Goal: Information Seeking & Learning: Learn about a topic

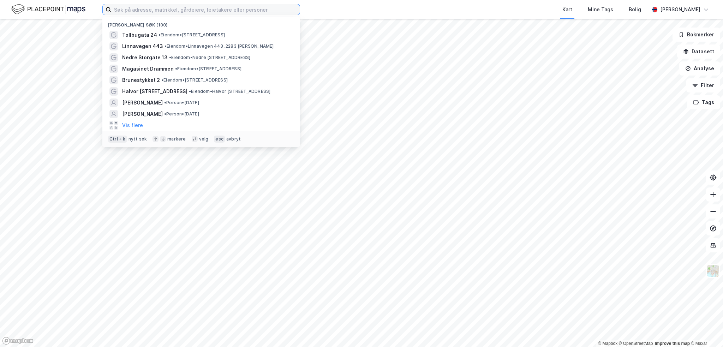
click at [146, 12] on input at bounding box center [205, 9] width 189 height 11
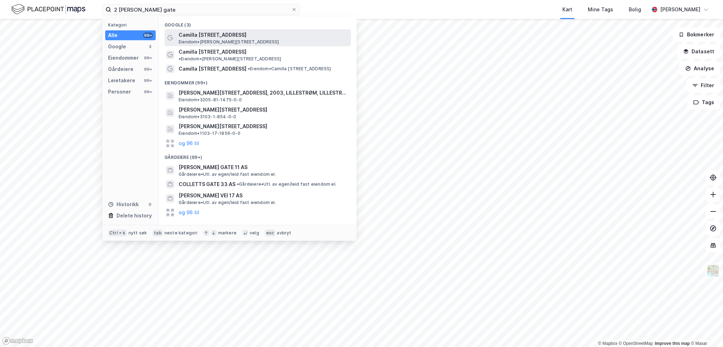
click at [195, 36] on span "Camilla [STREET_ADDRESS]" at bounding box center [263, 35] width 169 height 8
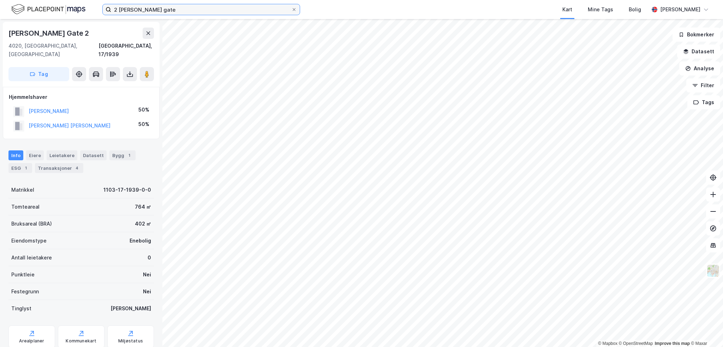
click at [167, 11] on input "2 [PERSON_NAME] gate" at bounding box center [201, 9] width 180 height 11
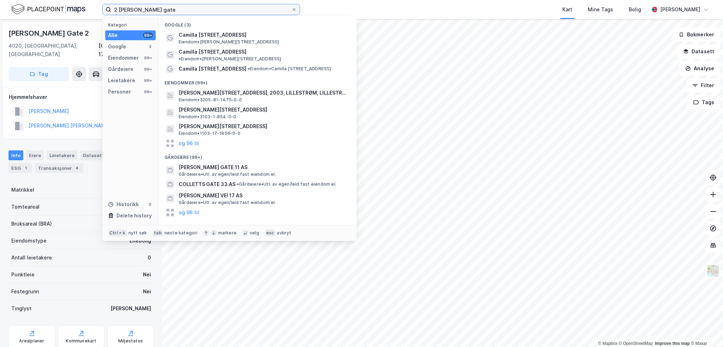
click at [161, 9] on input "2 [PERSON_NAME] gate" at bounding box center [201, 9] width 180 height 11
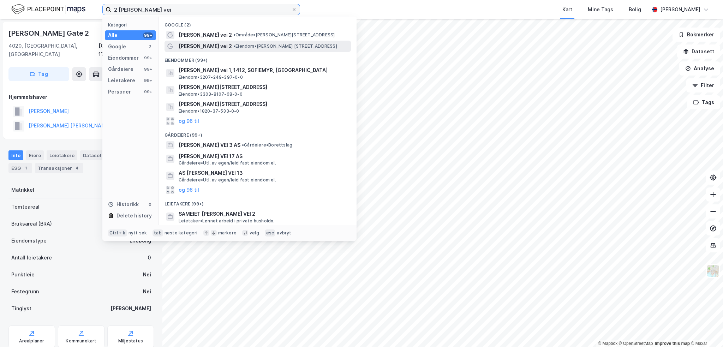
type input "2 [PERSON_NAME] vei"
click at [204, 44] on span "[PERSON_NAME] vei 2" at bounding box center [205, 46] width 53 height 8
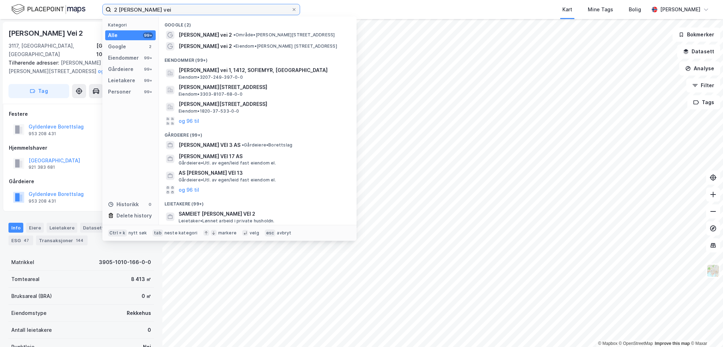
click at [167, 13] on input "2 [PERSON_NAME] vei" at bounding box center [201, 9] width 180 height 11
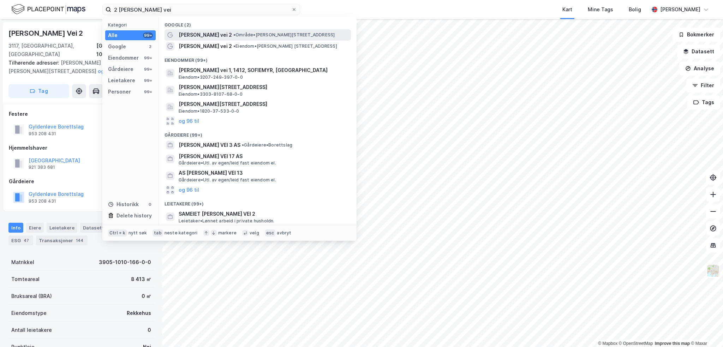
click at [198, 35] on span "[PERSON_NAME] vei 2" at bounding box center [205, 35] width 53 height 8
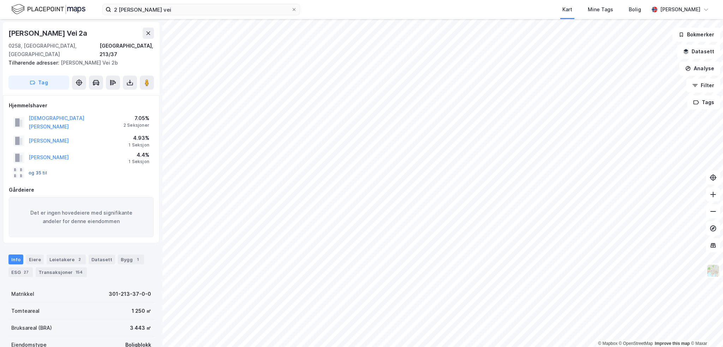
click at [0, 0] on button "og 35 til" at bounding box center [0, 0] width 0 height 0
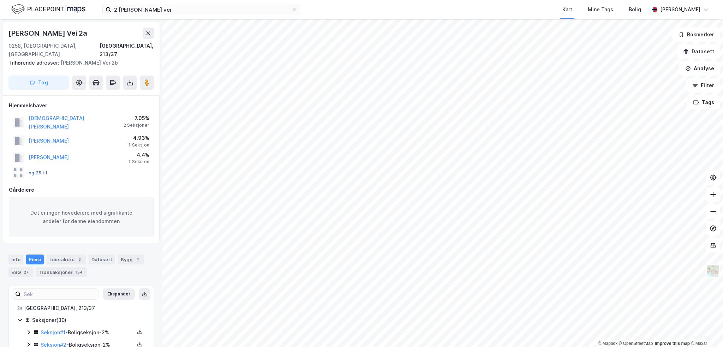
click at [0, 0] on button "og 35 til" at bounding box center [0, 0] width 0 height 0
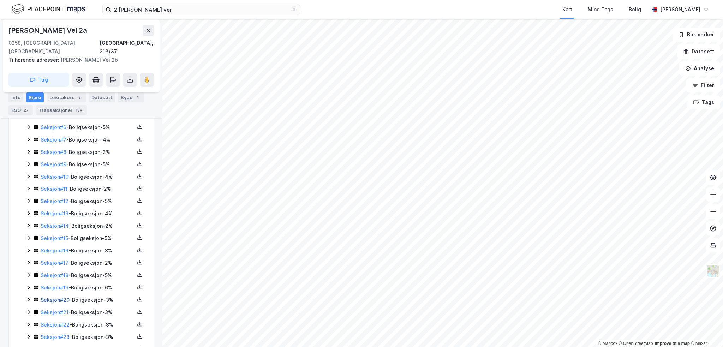
scroll to position [354, 0]
click at [52, 198] on link "Seksjon # 19" at bounding box center [55, 201] width 28 height 6
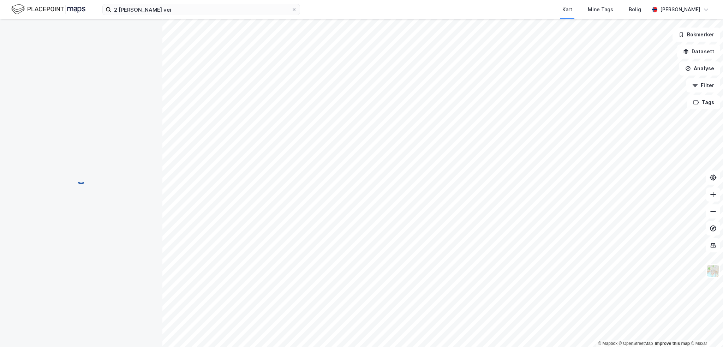
scroll to position [59, 0]
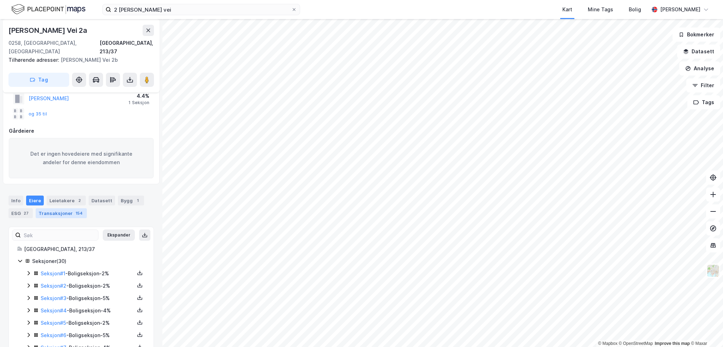
click at [65, 208] on div "Transaksjoner 154" at bounding box center [61, 213] width 51 height 10
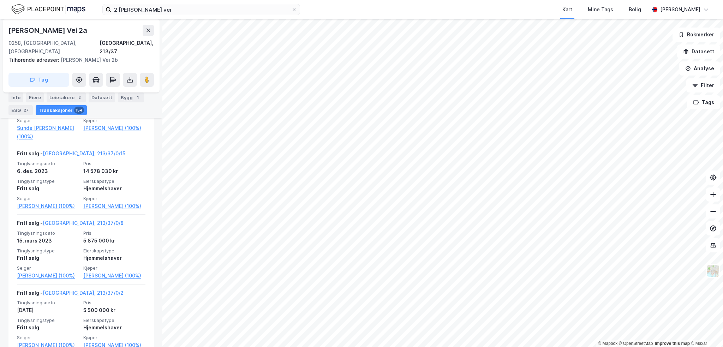
scroll to position [765, 0]
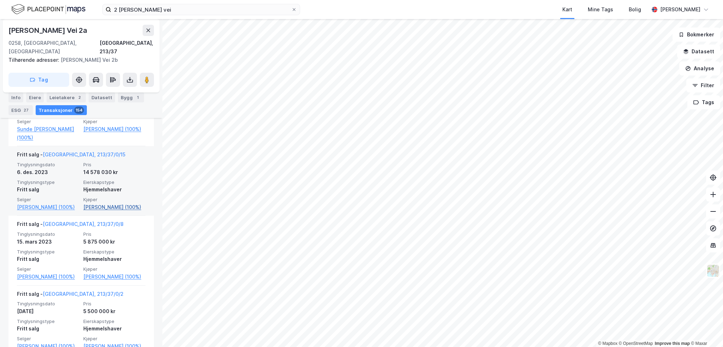
click at [129, 203] on link "[PERSON_NAME] (100%)" at bounding box center [114, 207] width 62 height 8
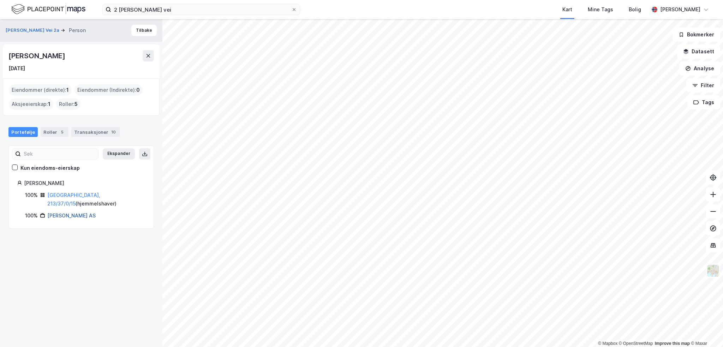
click at [94, 213] on link "[PERSON_NAME] AS" at bounding box center [71, 216] width 48 height 6
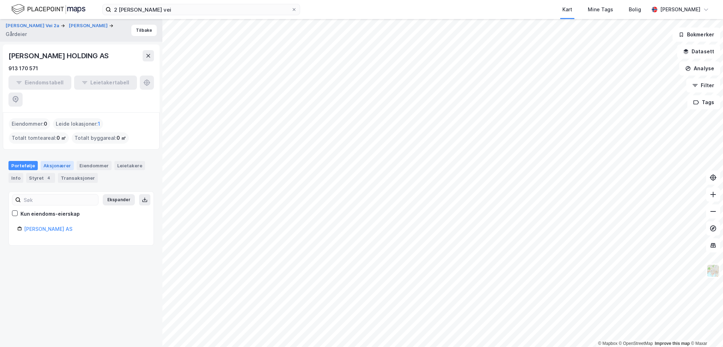
click at [59, 161] on div "Aksjonærer" at bounding box center [57, 165] width 33 height 9
click at [140, 34] on button "Tilbake" at bounding box center [143, 30] width 25 height 11
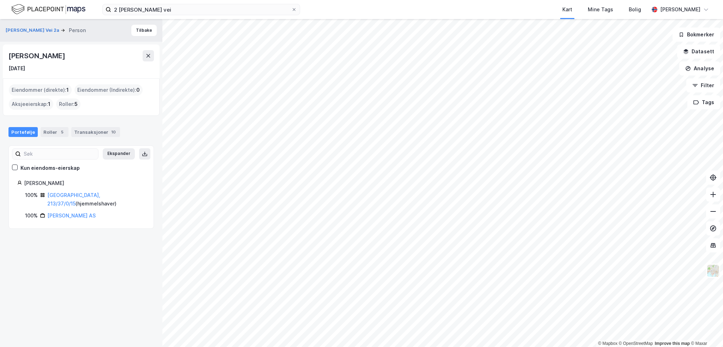
click at [140, 34] on button "Tilbake" at bounding box center [143, 30] width 25 height 11
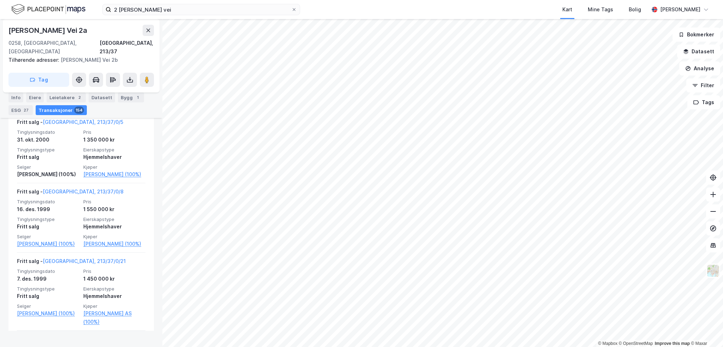
scroll to position [8956, 0]
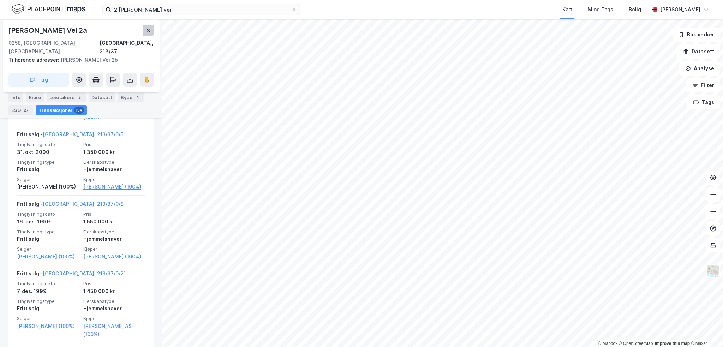
click at [148, 31] on icon at bounding box center [149, 31] width 4 height 4
